Goal: Information Seeking & Learning: Learn about a topic

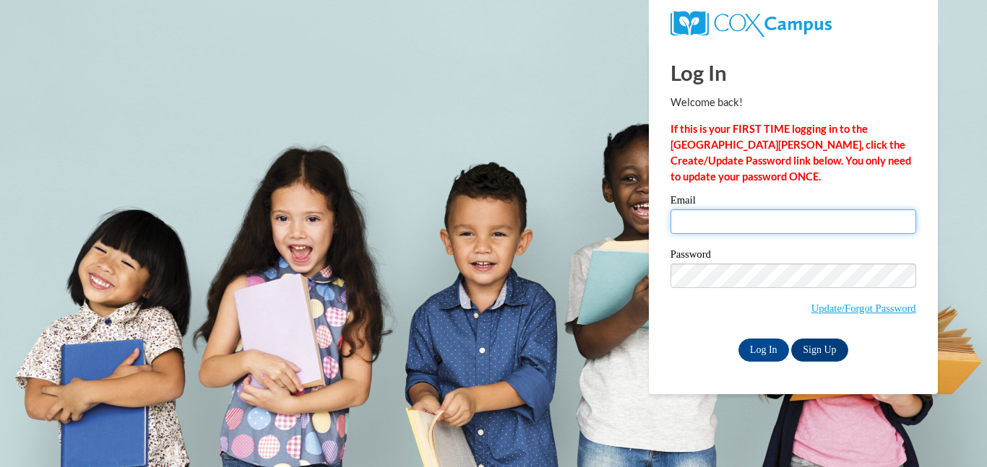
click at [707, 233] on input "Email" at bounding box center [793, 222] width 246 height 25
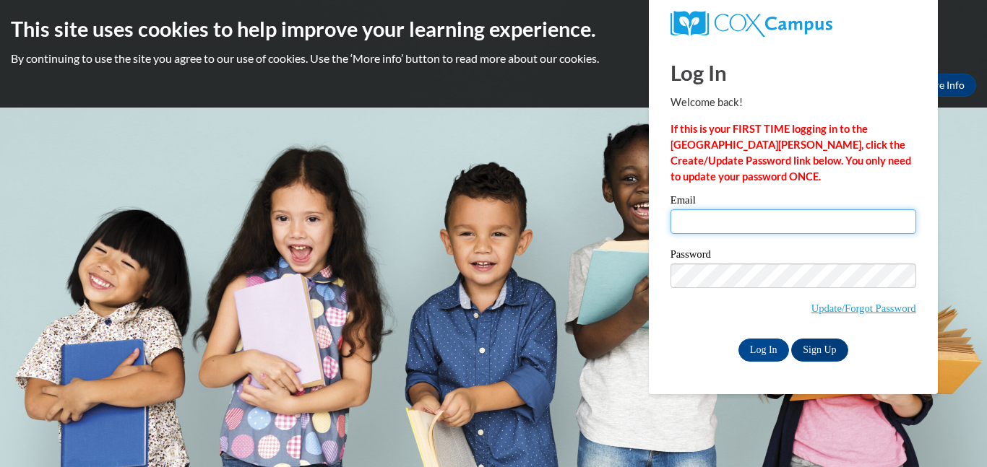
type input "[EMAIL_ADDRESS][DOMAIN_NAME]"
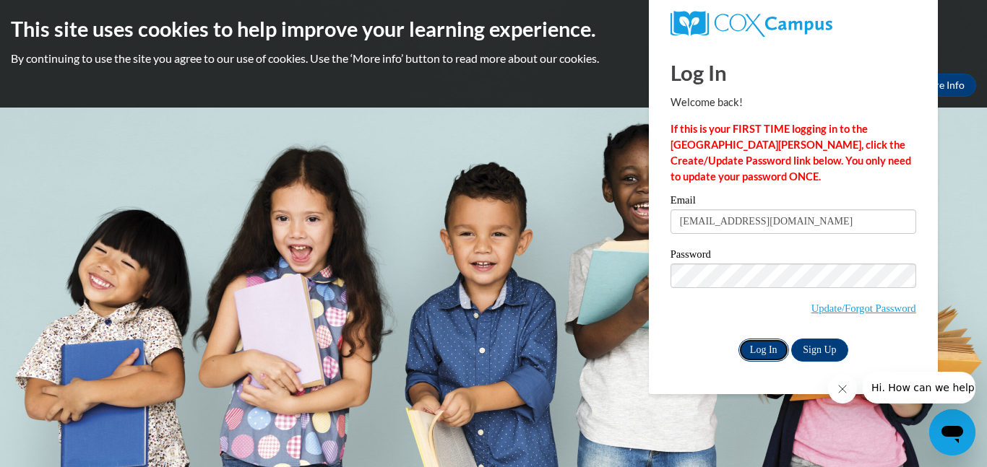
click at [763, 355] on input "Log In" at bounding box center [763, 350] width 51 height 23
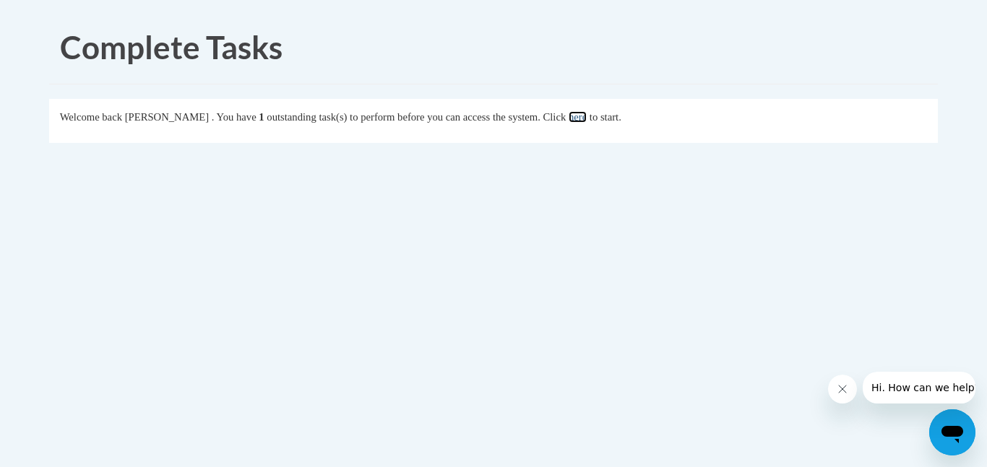
click at [587, 112] on link "here" at bounding box center [578, 117] width 18 height 12
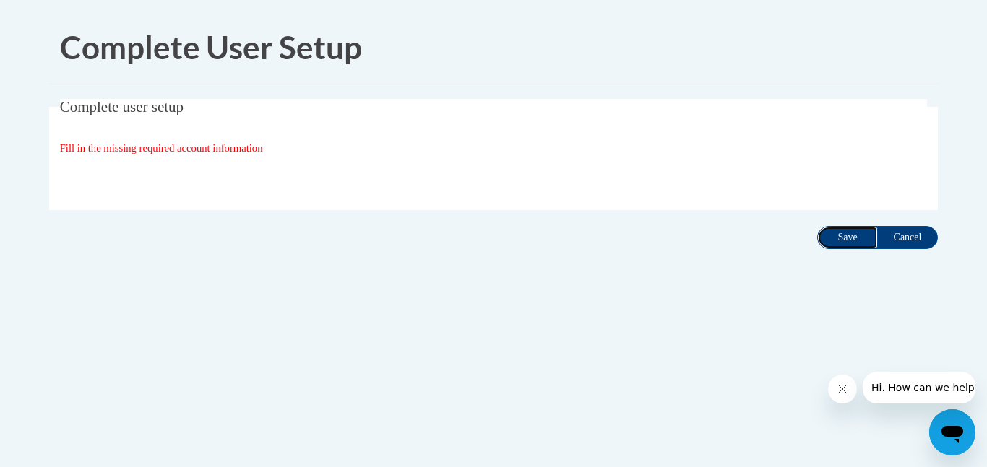
click at [853, 234] on input "Save" at bounding box center [847, 237] width 61 height 23
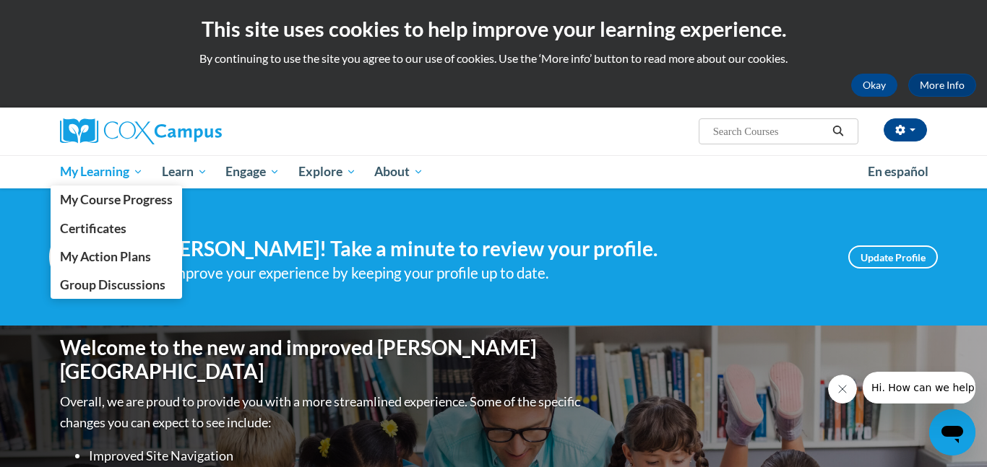
click at [90, 171] on span "My Learning" at bounding box center [101, 171] width 83 height 17
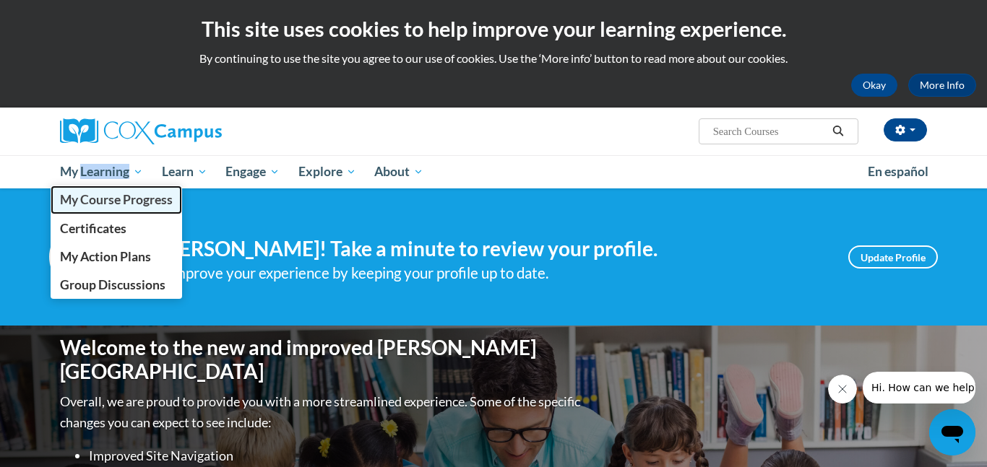
click at [83, 204] on span "My Course Progress" at bounding box center [116, 199] width 113 height 15
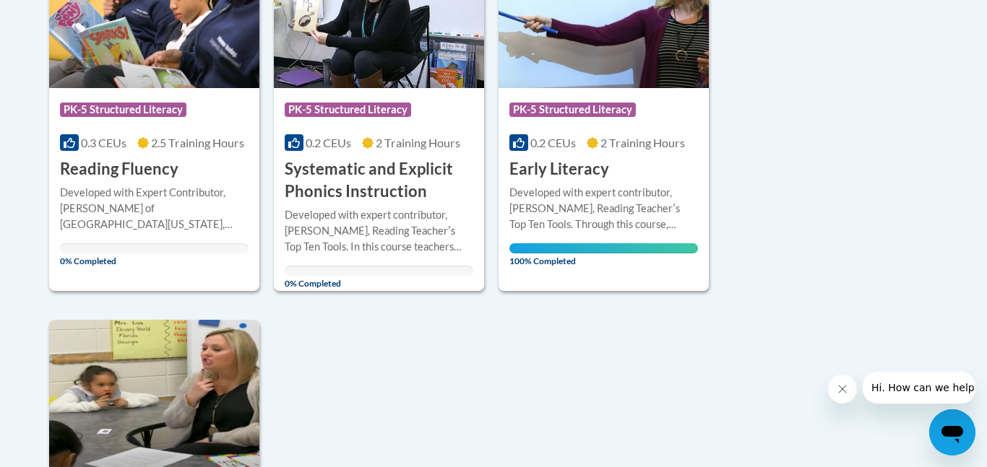
scroll to position [431, 0]
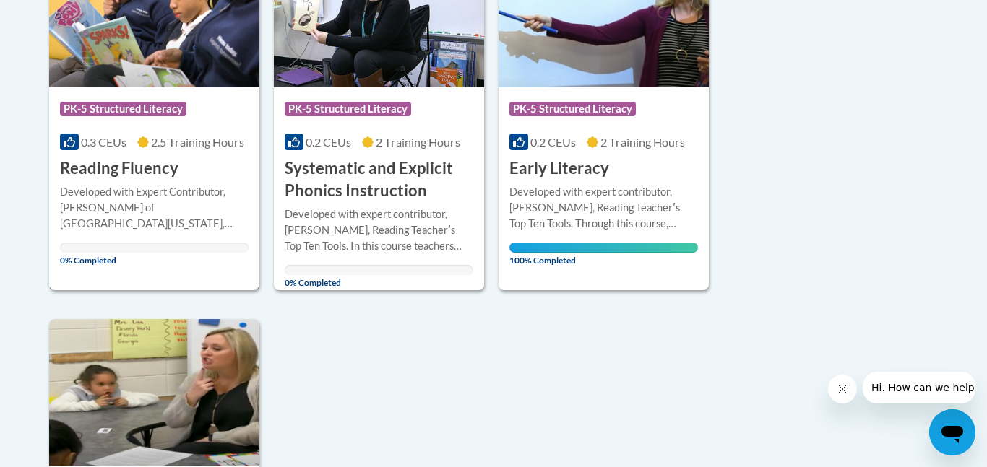
click at [103, 122] on div "Course Category: PK-5 Structured Literacy" at bounding box center [154, 111] width 189 height 33
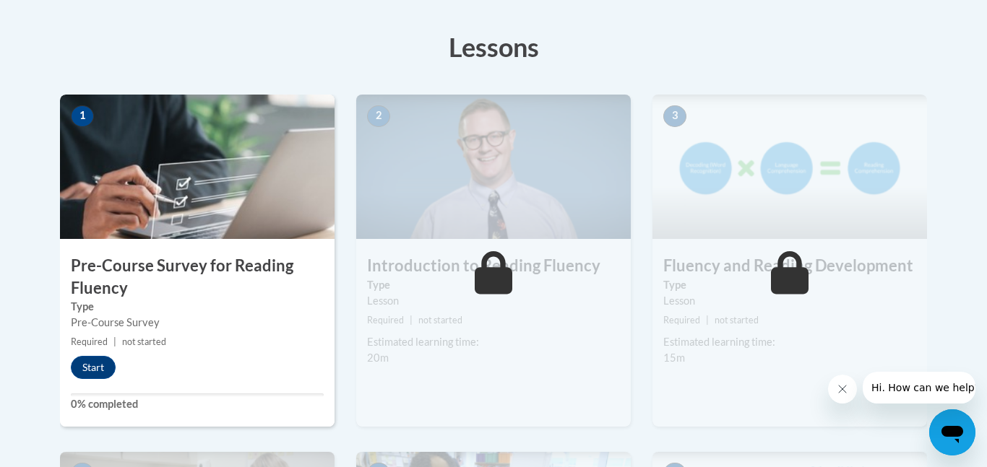
scroll to position [392, 0]
click at [167, 325] on div "Pre-Course Survey" at bounding box center [197, 322] width 253 height 16
click at [105, 368] on button "Start" at bounding box center [93, 366] width 45 height 23
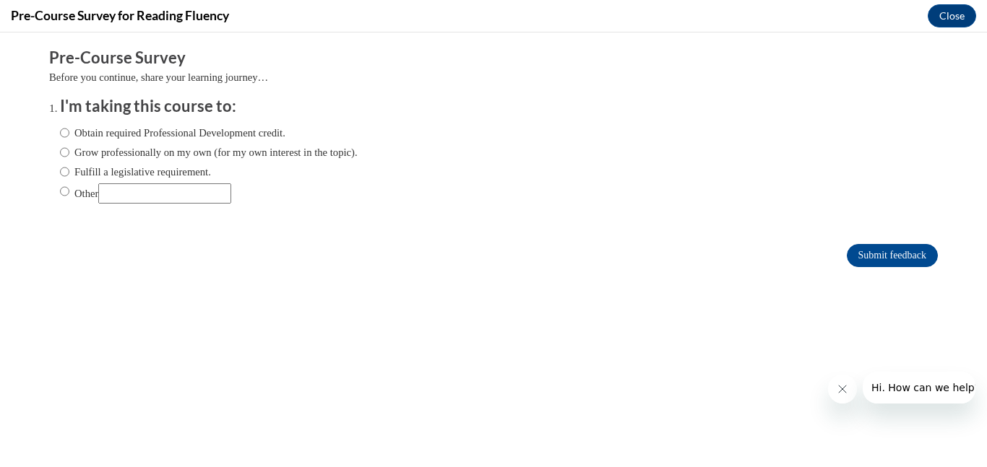
scroll to position [0, 0]
click at [62, 134] on input "Obtain required Professional Development credit." at bounding box center [64, 133] width 9 height 16
radio input "true"
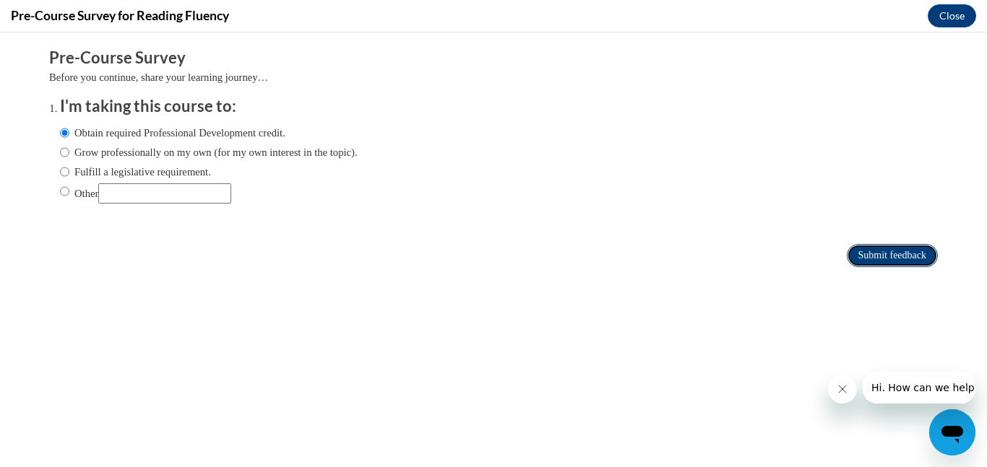
click at [871, 251] on input "Submit feedback" at bounding box center [892, 255] width 91 height 23
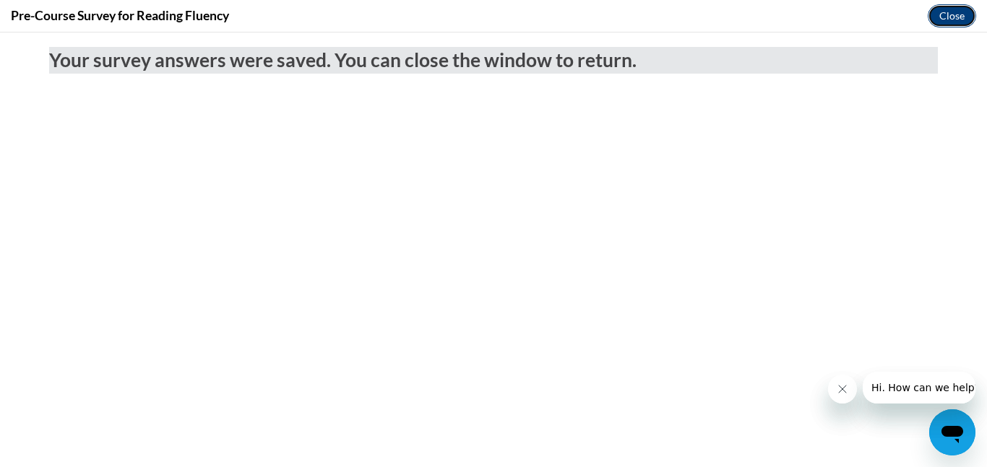
click at [954, 20] on button "Close" at bounding box center [952, 15] width 48 height 23
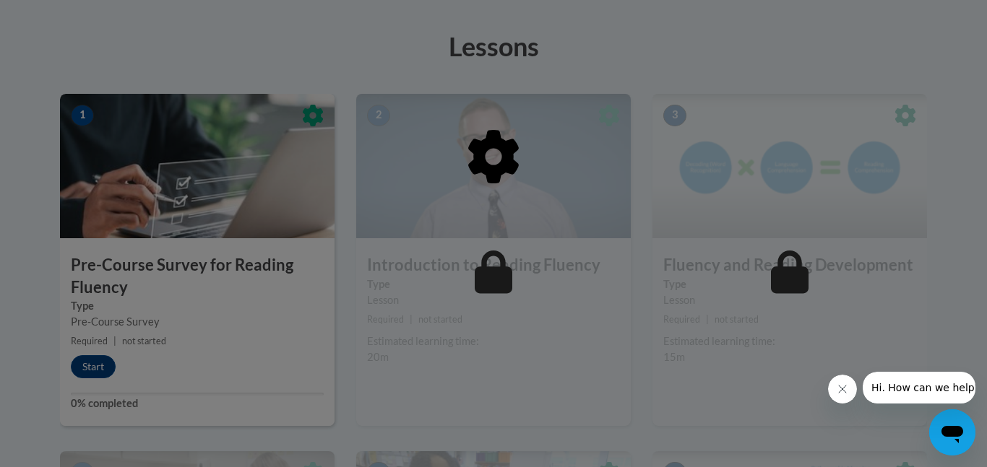
click at [553, 277] on div at bounding box center [493, 231] width 867 height 275
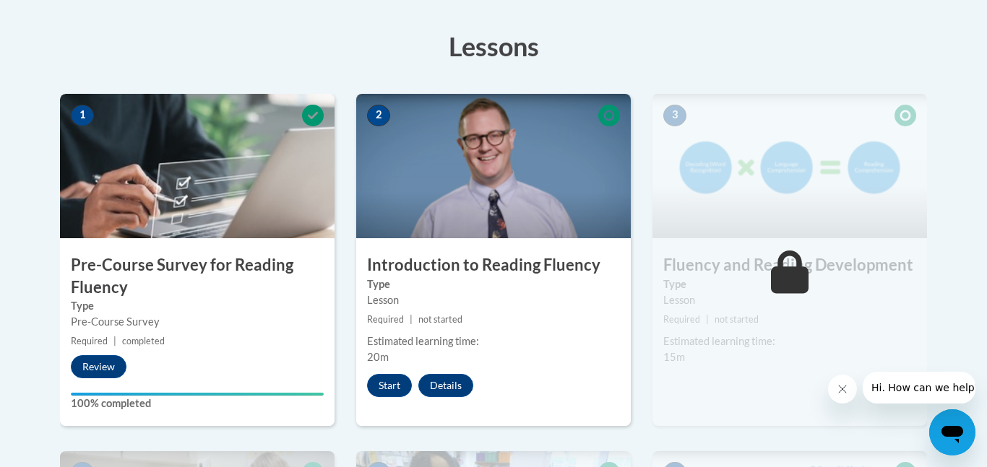
click at [553, 277] on label "Type" at bounding box center [493, 285] width 253 height 16
click at [389, 392] on button "Start" at bounding box center [389, 385] width 45 height 23
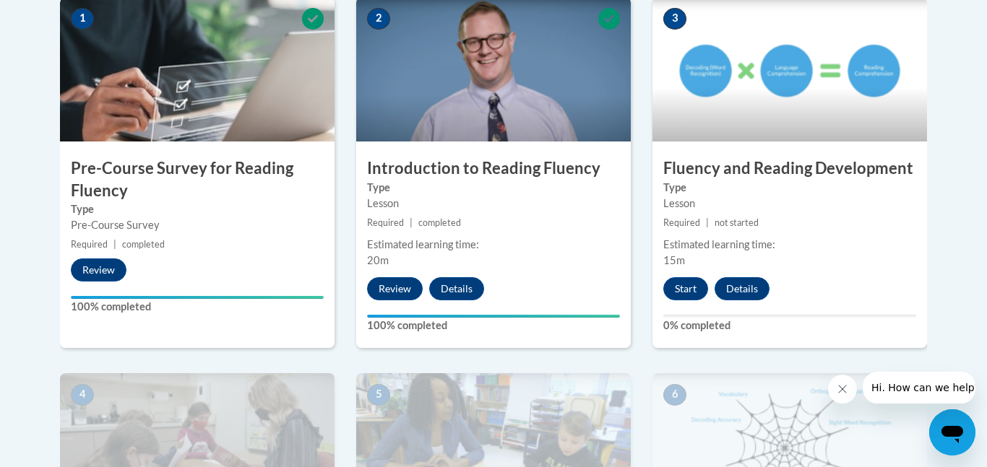
scroll to position [489, 0]
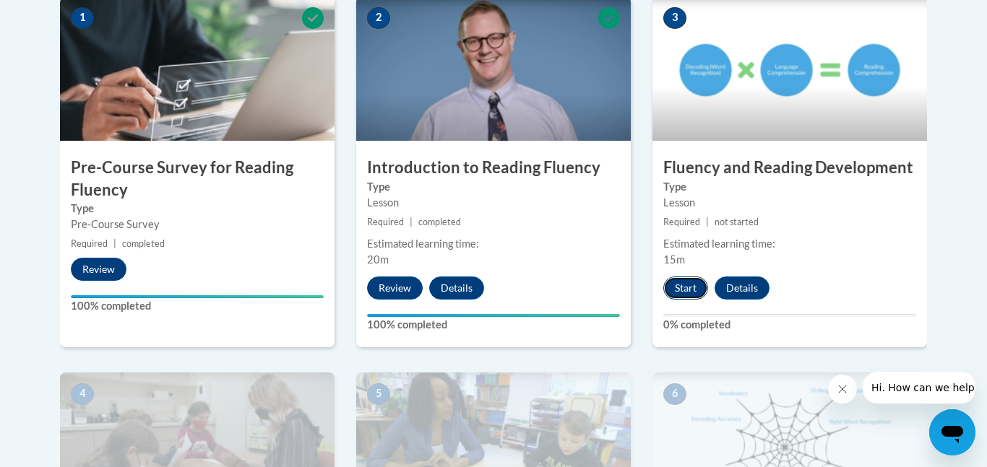
click at [687, 289] on button "Start" at bounding box center [685, 288] width 45 height 23
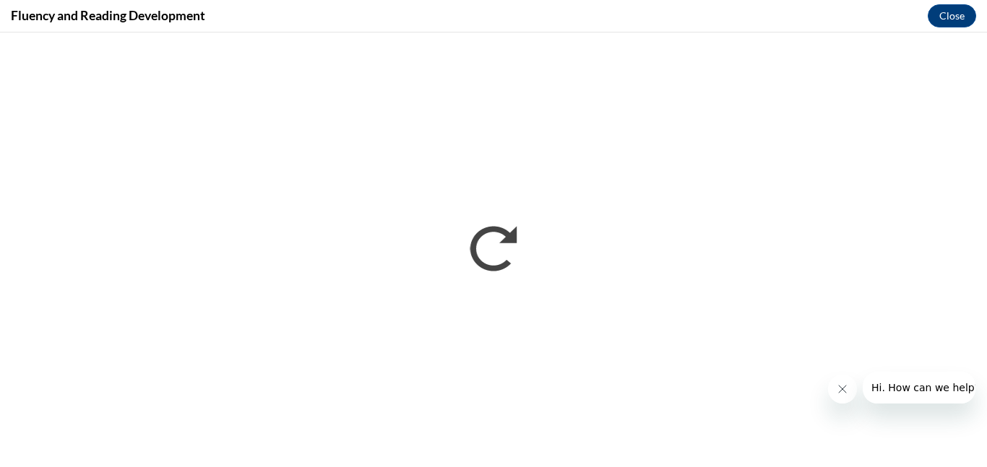
scroll to position [0, 0]
click at [939, 5] on button "Close" at bounding box center [952, 15] width 48 height 23
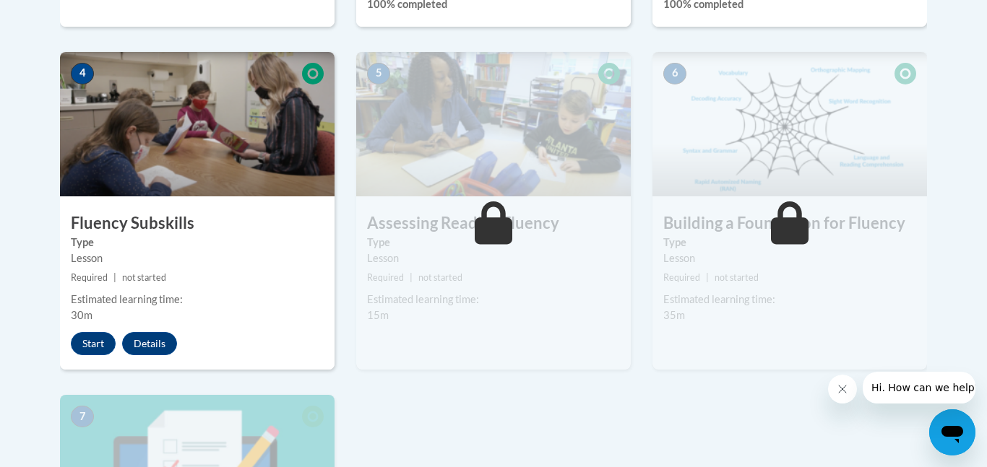
scroll to position [811, 0]
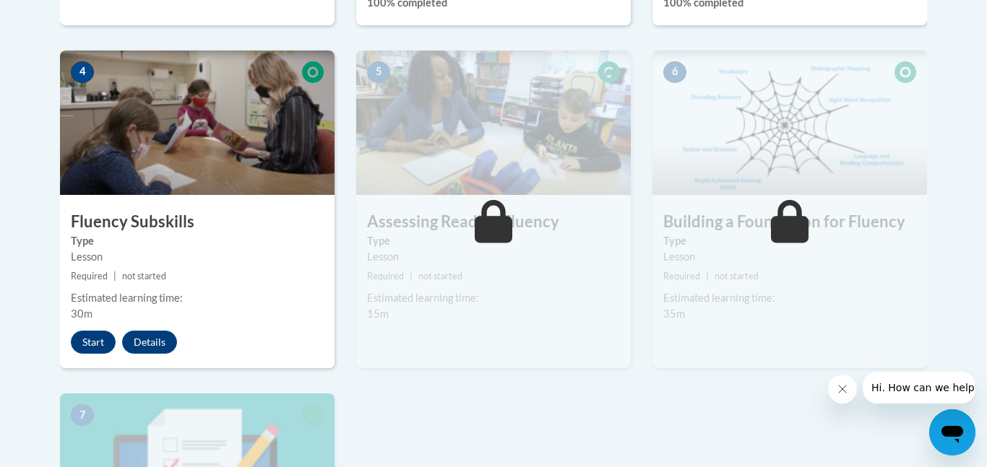
click at [935, 77] on div "Lessons Active Lessons Lessons Preview Activity 1" at bounding box center [493, 170] width 889 height 1152
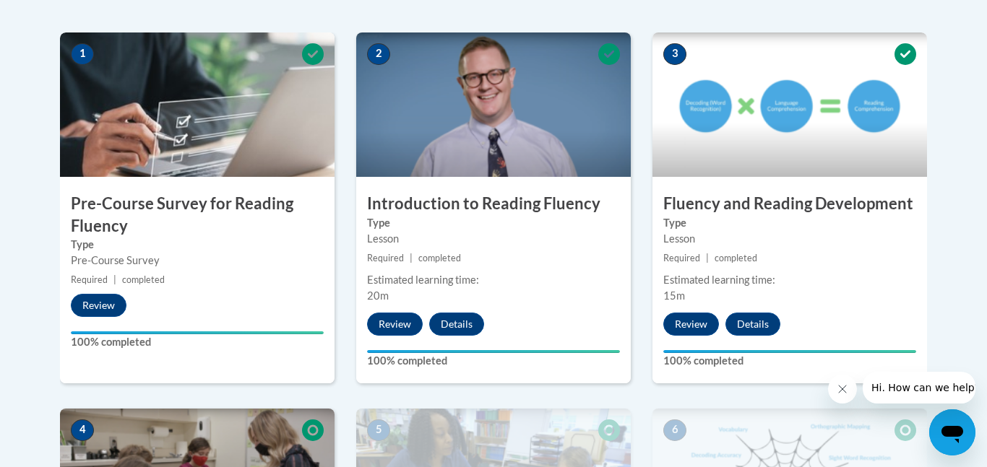
scroll to position [450, 0]
